Goal: Find contact information: Find contact information

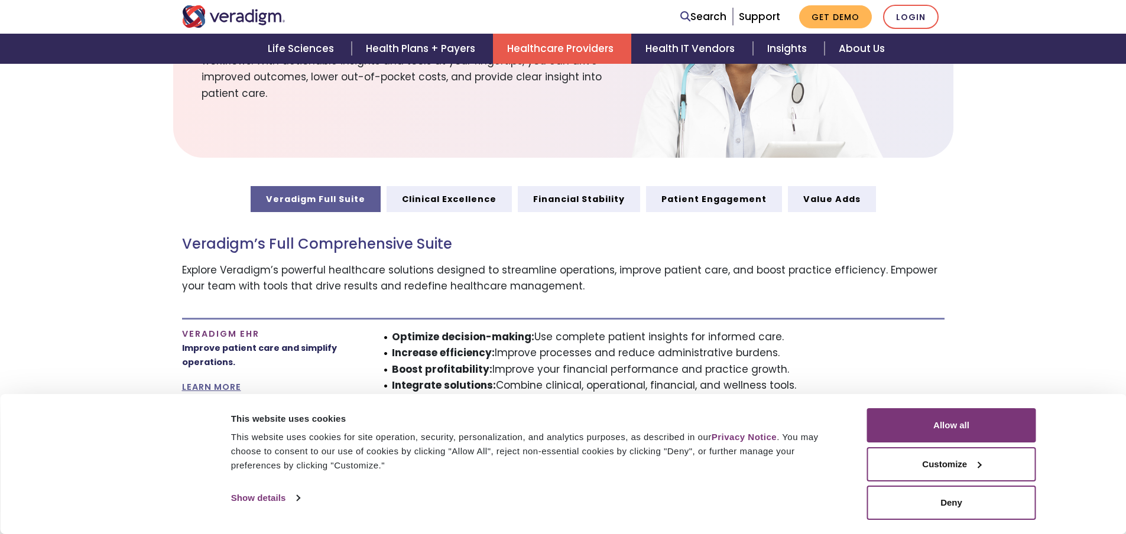
scroll to position [804, 0]
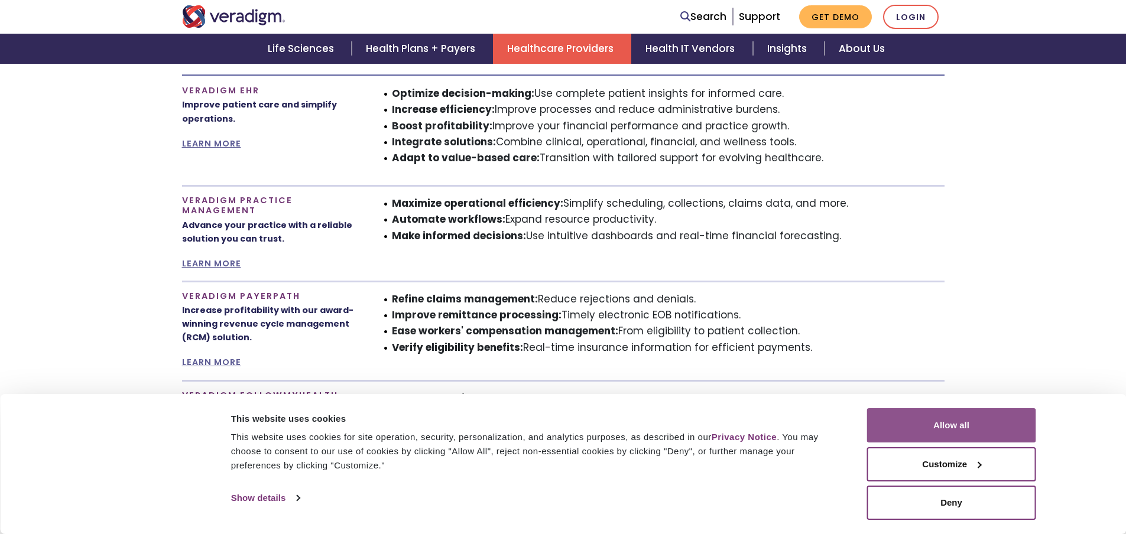
click at [927, 428] on button "Allow all" at bounding box center [951, 425] width 169 height 34
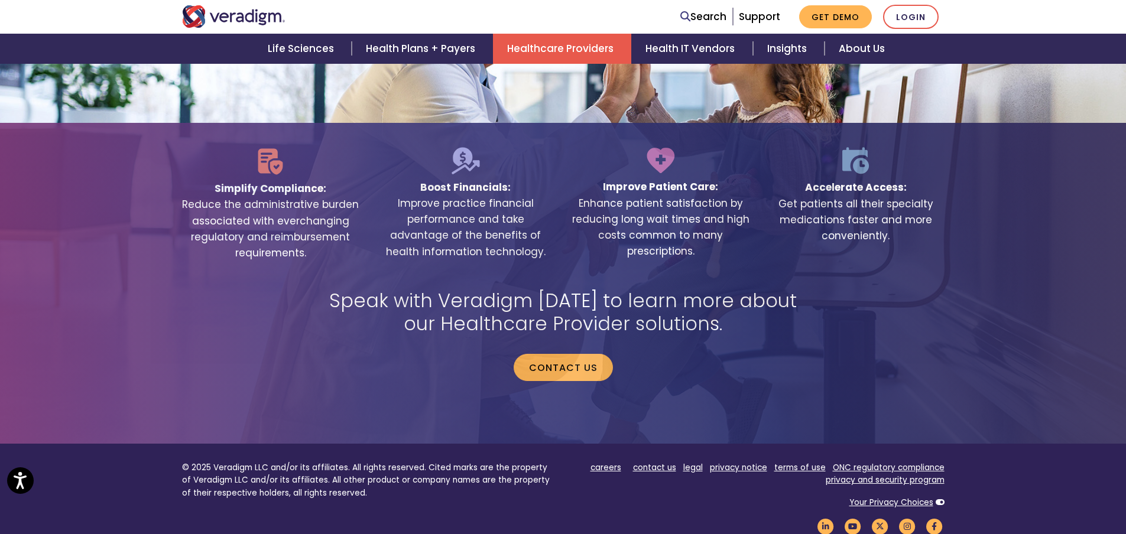
scroll to position [2488, 0]
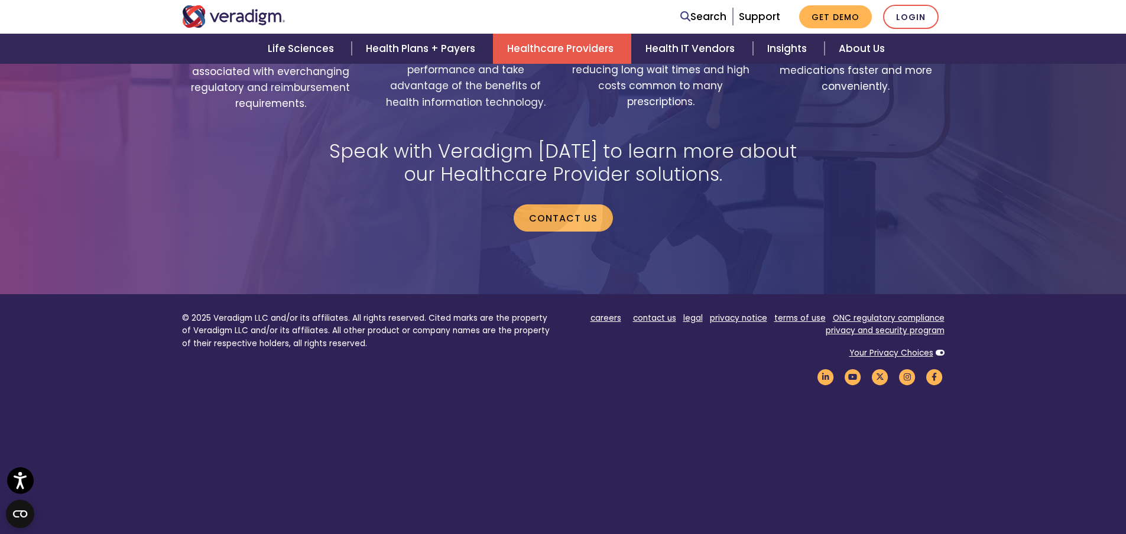
click at [662, 298] on footer "© 2025 Veradigm LLC and/or its affiliates. All rights reserved. Cited marks are…" at bounding box center [563, 418] width 1126 height 248
click at [662, 313] on link "contact us" at bounding box center [654, 318] width 43 height 11
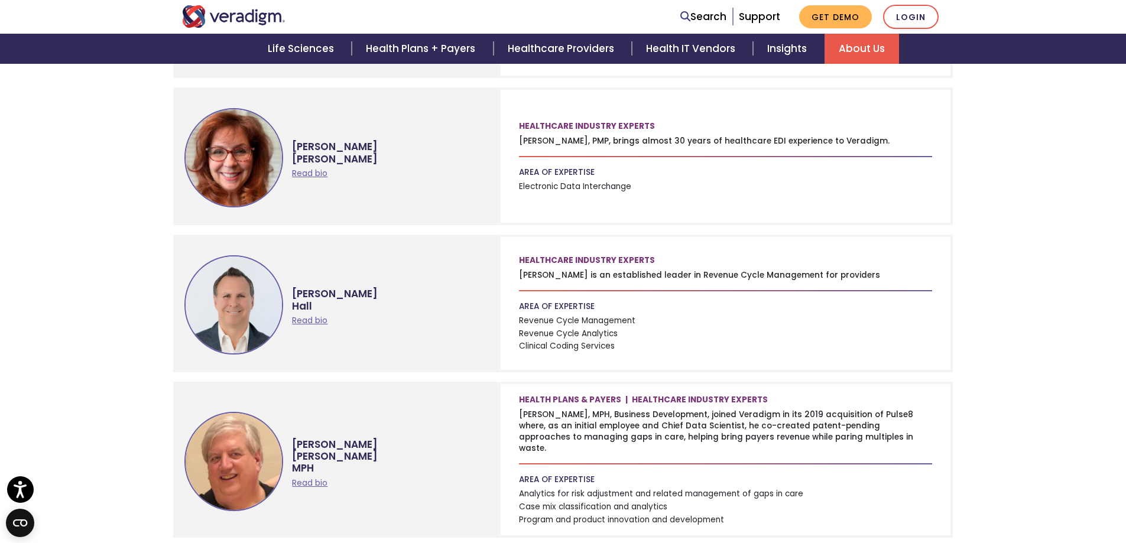
scroll to position [827, 0]
